Goal: Book appointment/travel/reservation

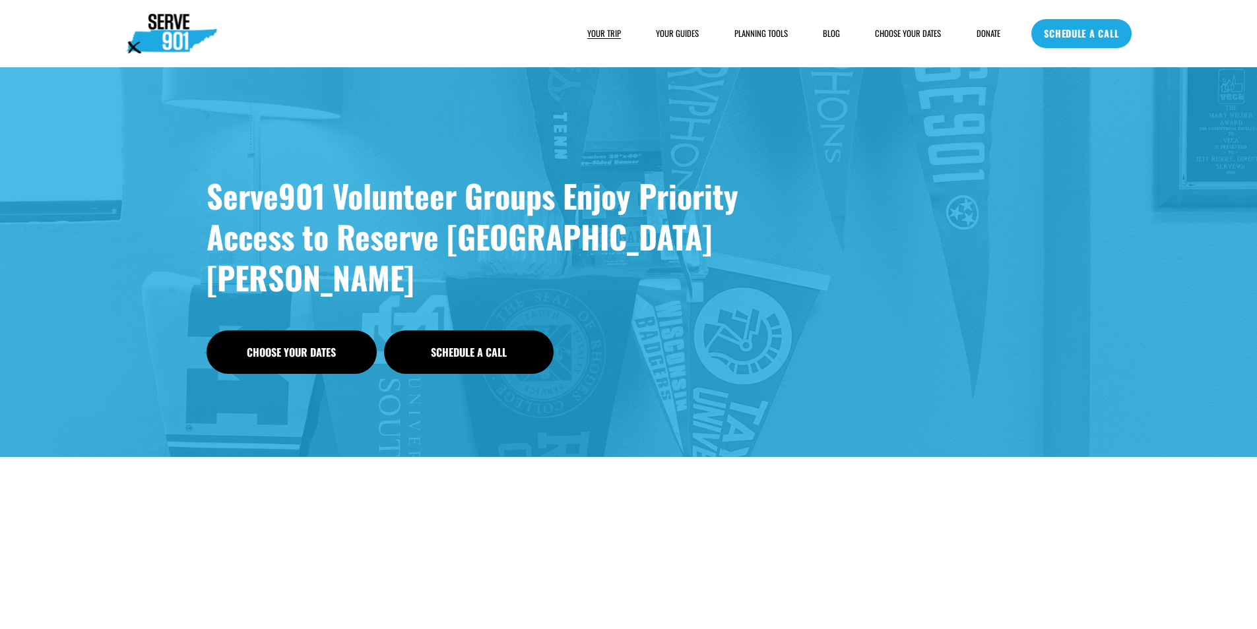
click at [1038, 29] on link "SCHEDULE A CALL" at bounding box center [1081, 33] width 100 height 29
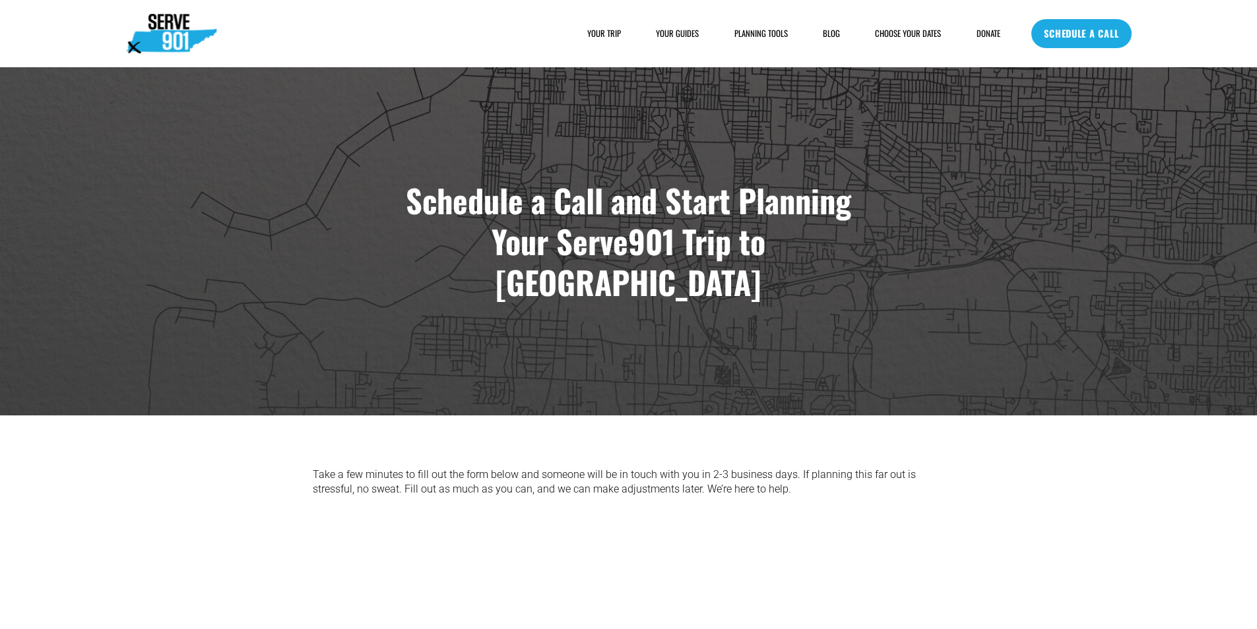
click at [1055, 43] on link "SCHEDULE A CALL" at bounding box center [1081, 33] width 100 height 29
click at [1121, 38] on link "SCHEDULE A CALL" at bounding box center [1081, 33] width 100 height 29
click at [1109, 27] on link "SCHEDULE A CALL" at bounding box center [1081, 33] width 100 height 29
click at [1047, 35] on link "SCHEDULE A CALL" at bounding box center [1081, 33] width 100 height 29
